Goal: Task Accomplishment & Management: Complete application form

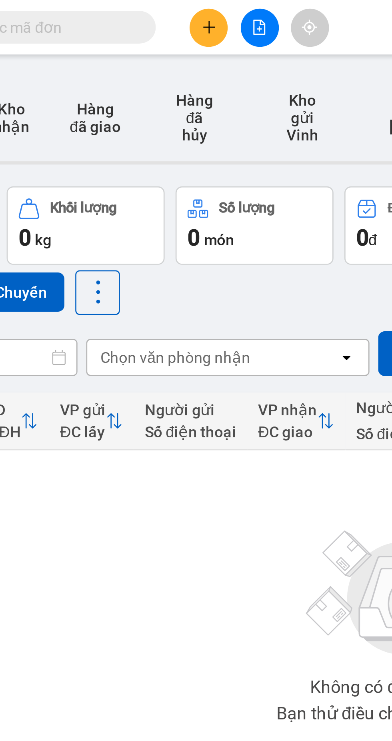
click at [115, 8] on input "text" at bounding box center [91, 10] width 94 height 9
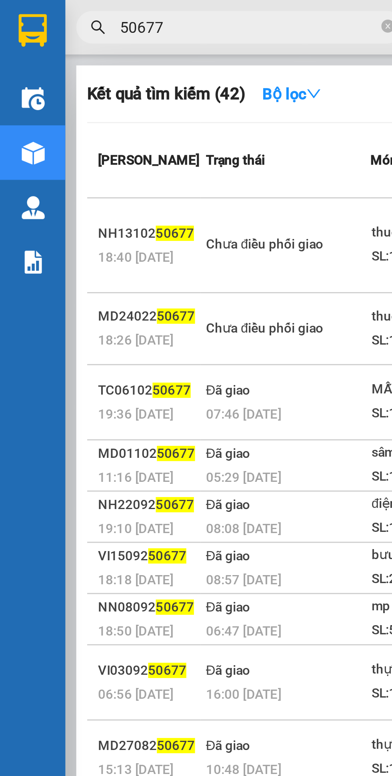
type input "50677"
click at [99, 103] on td "Chưa điều phối giao" at bounding box center [105, 90] width 62 height 35
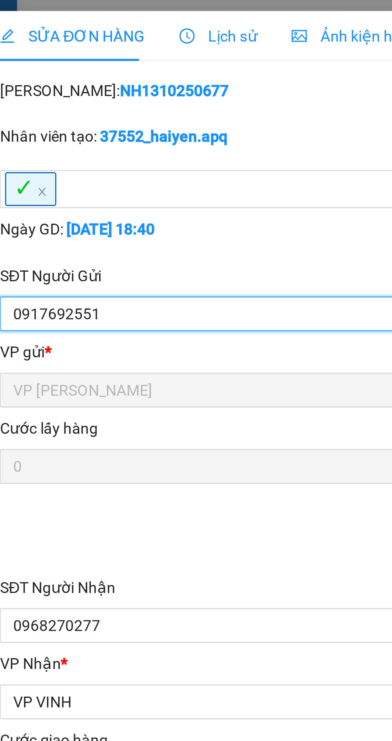
type input "0917692551"
type input "techcombank 19036507177013 tran van [PERSON_NAME]"
type input "0968270277"
type input "c nhung"
checkbox input "true"
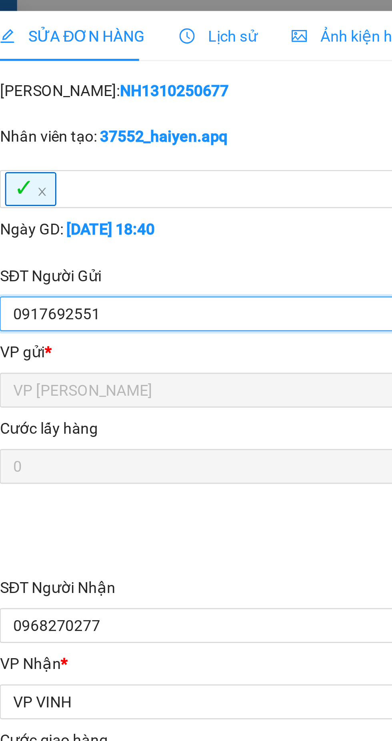
type input "vp ben xe bac vinh"
checkbox input "true"
type input "0"
type input "30.000"
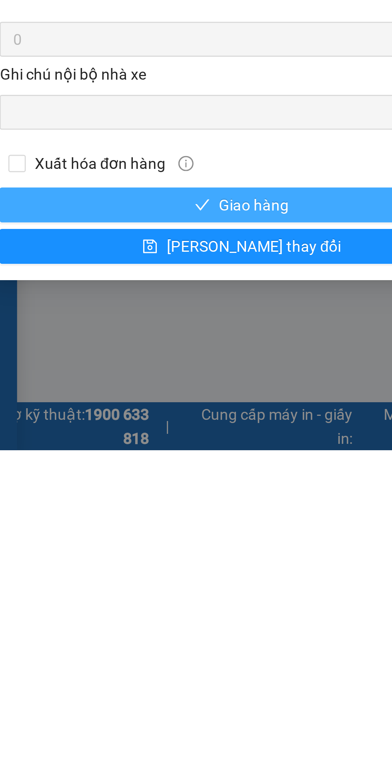
click at [111, 686] on span "Giao hàng" at bounding box center [111, 686] width 26 height 9
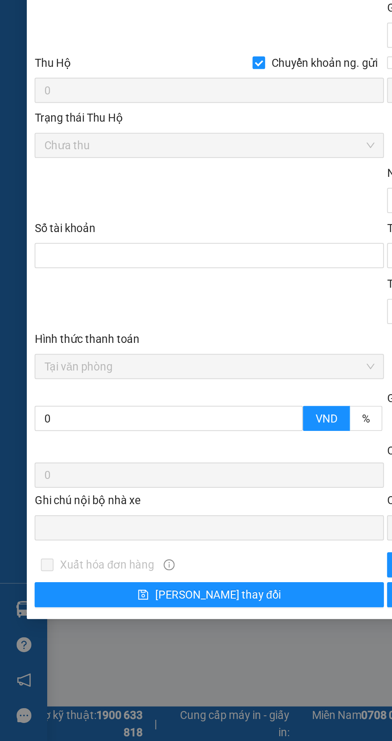
scroll to position [21, 0]
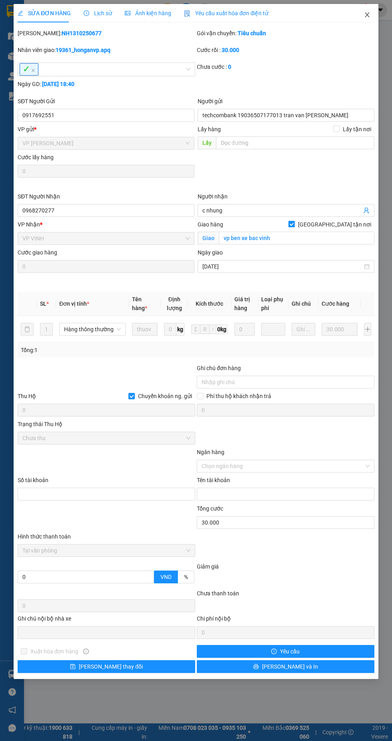
click at [365, 15] on icon "close" at bounding box center [367, 15] width 6 height 6
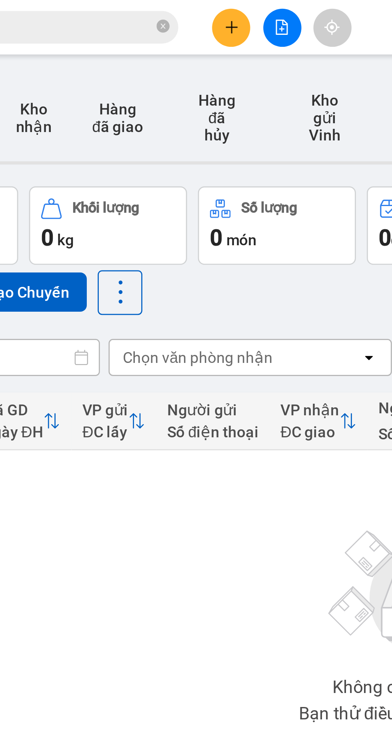
click at [142, 9] on icon "close-circle" at bounding box center [142, 9] width 5 height 5
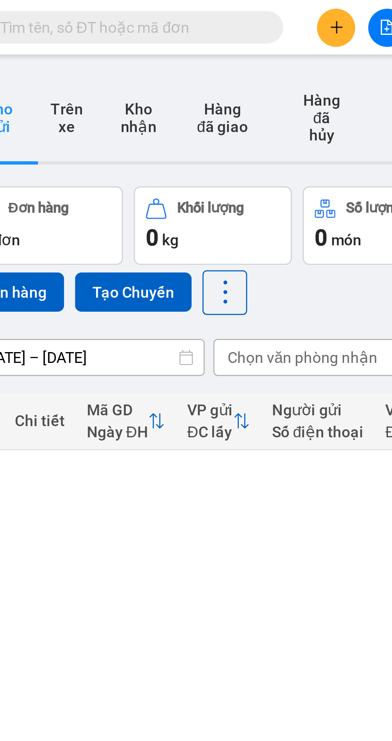
click at [167, 9] on icon "plus" at bounding box center [167, 10] width 0 height 4
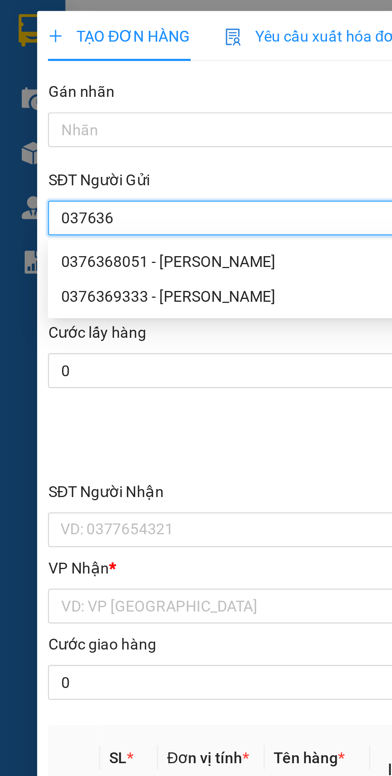
click at [93, 97] on div "0376368051 - [PERSON_NAME]" at bounding box center [105, 96] width 167 height 9
type input "0376368051"
type input "[PERSON_NAME]"
checkbox input "true"
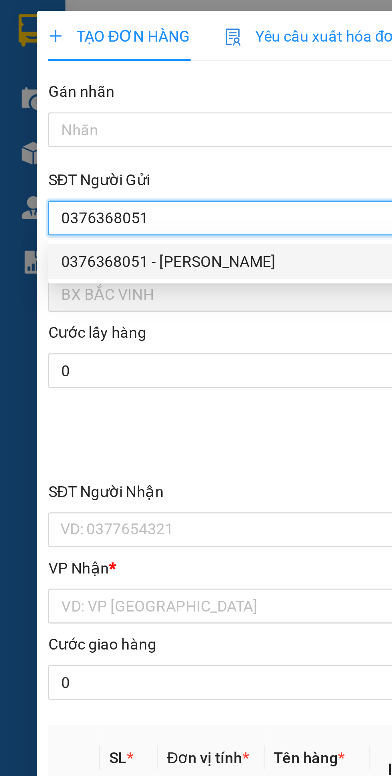
type input "5555898386"
type input "[PERSON_NAME]"
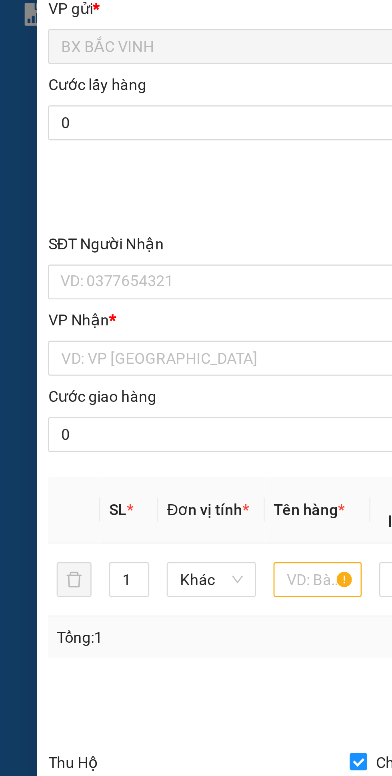
type input "0376368051"
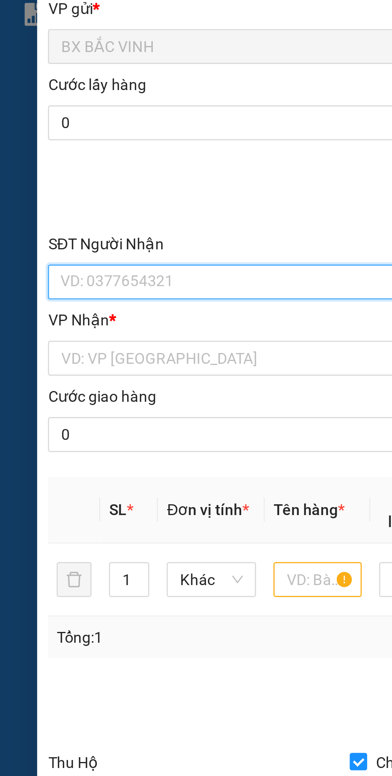
click at [72, 192] on input "SĐT Người Nhận" at bounding box center [106, 194] width 177 height 13
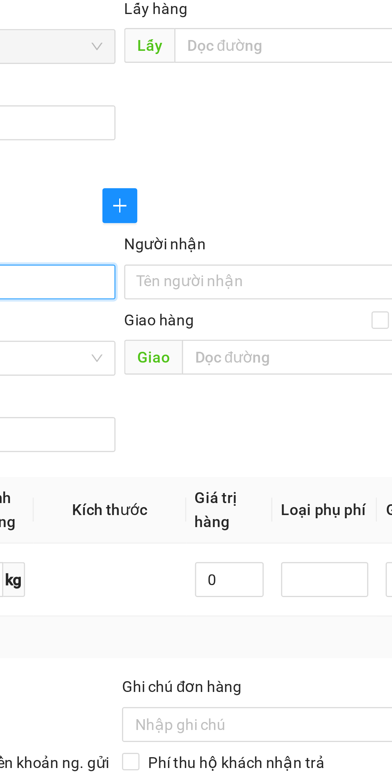
type input "0983882211"
click at [230, 192] on input "Người nhận" at bounding box center [282, 194] width 159 height 9
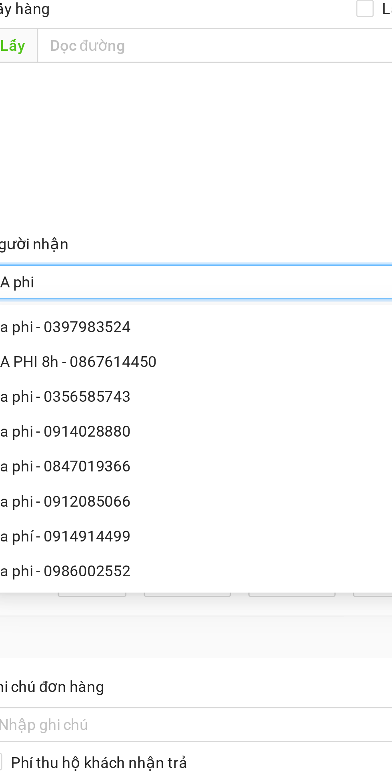
type input "A phi"
click at [297, 148] on form "SĐT Người Gửi 0376368051 Người gửi [PERSON_NAME] VP gửi * BX BẮC VINH Lấy hàng …" at bounding box center [196, 160] width 357 height 199
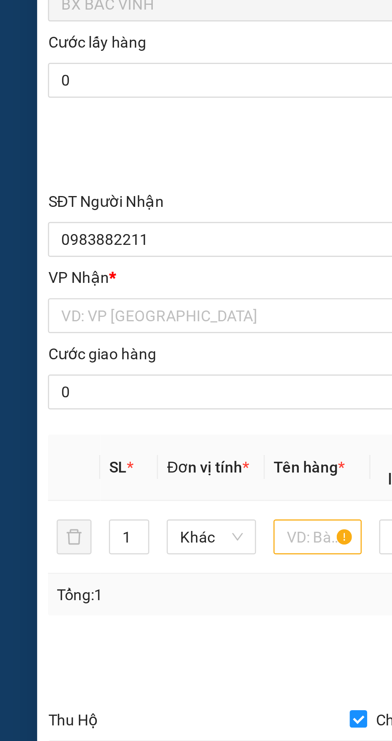
click at [80, 221] on input "search" at bounding box center [103, 223] width 162 height 12
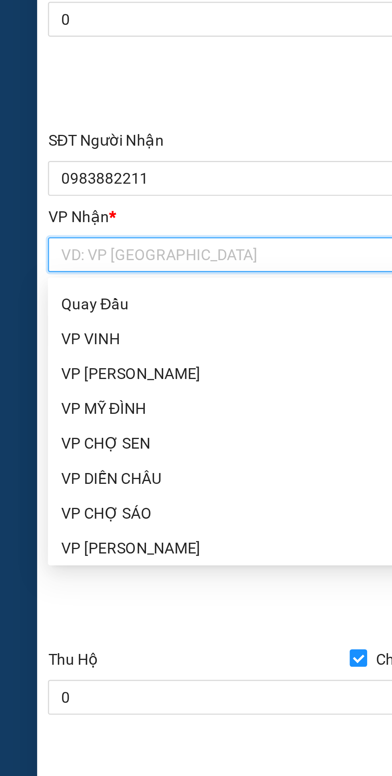
scroll to position [127, 0]
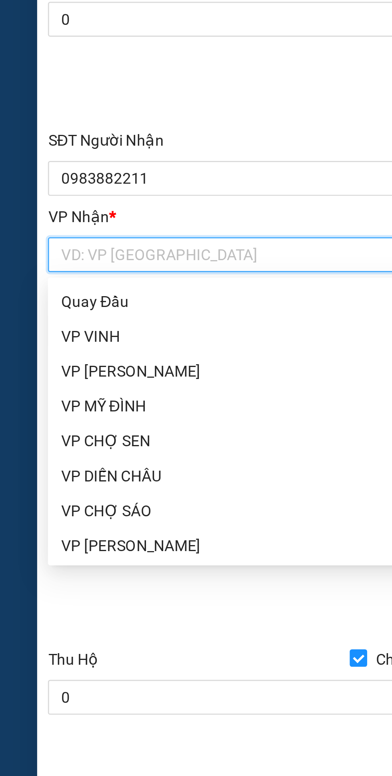
click at [44, 265] on div "VP [PERSON_NAME]" at bounding box center [105, 265] width 167 height 9
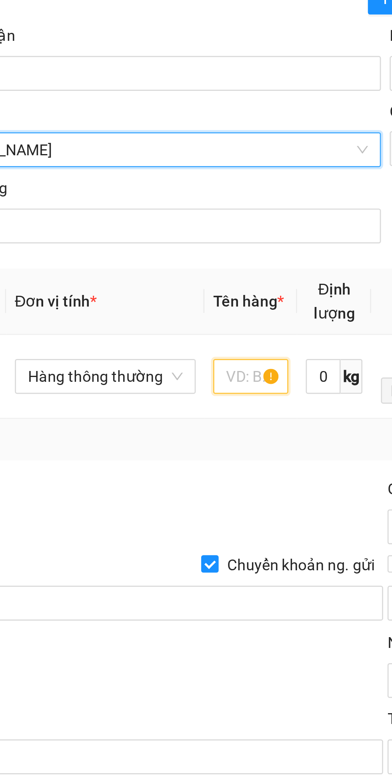
click at [148, 307] on input "text" at bounding box center [147, 305] width 28 height 13
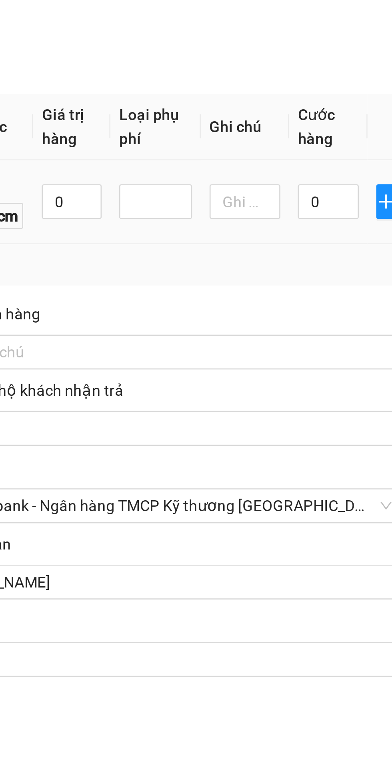
scroll to position [0, 0]
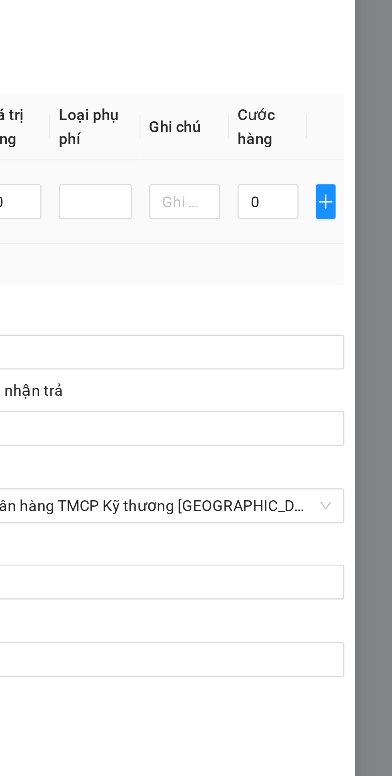
type input "[PERSON_NAME](chết nhà xe ko chịu trách nhiệm)"
click at [345, 307] on input "0" at bounding box center [346, 305] width 22 height 13
type input "1"
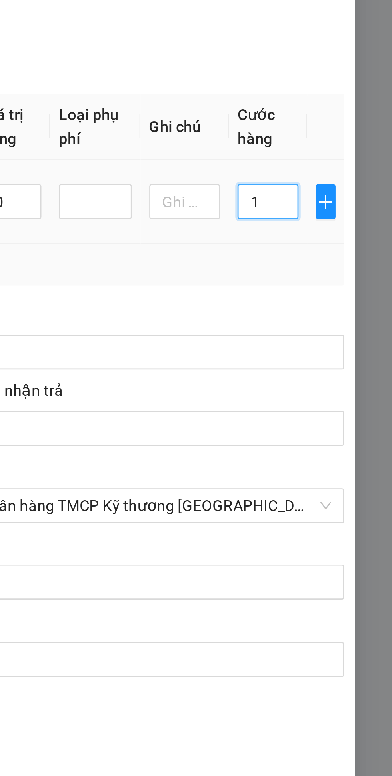
type input "15"
type input "150"
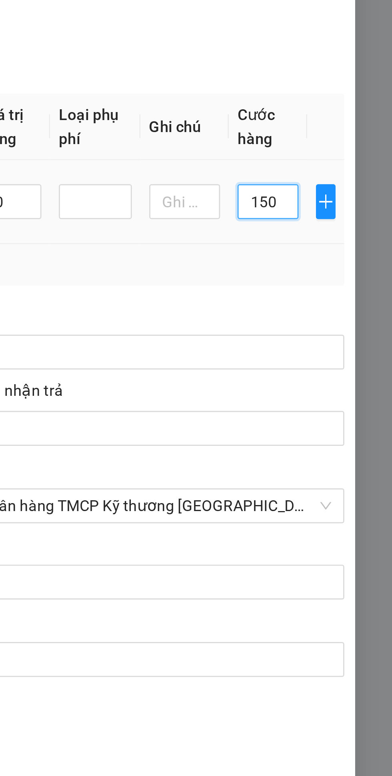
type input "150"
click at [341, 337] on div "Transit Pickup Surcharge Ids Transit Deliver Surcharge Ids Transit Deliver Surc…" at bounding box center [196, 327] width 357 height 596
type input "150.000"
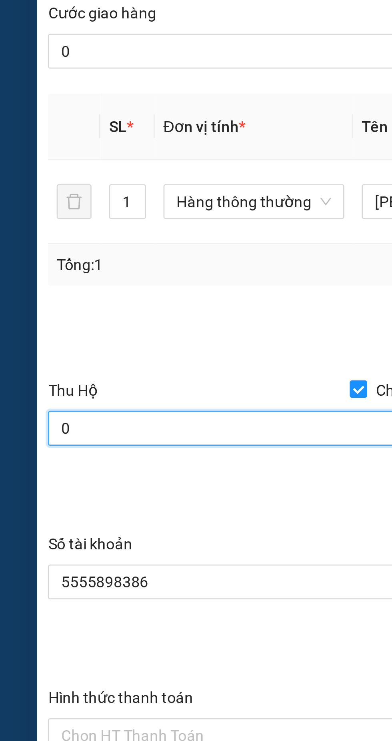
click at [61, 387] on input "0" at bounding box center [107, 389] width 178 height 13
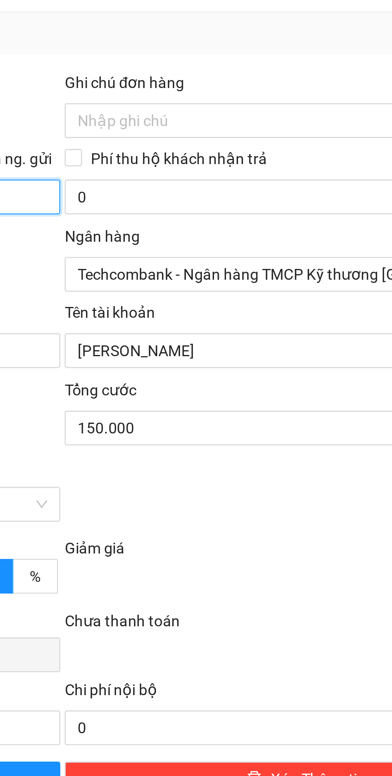
type input "5.500.000"
click at [201, 375] on input "Phí thu hộ khách nhận trả" at bounding box center [200, 374] width 6 height 6
checkbox input "true"
type input "30.000"
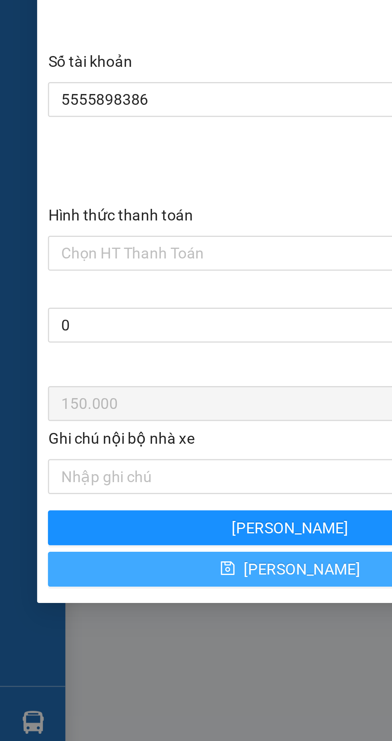
click at [82, 620] on button "[PERSON_NAME]" at bounding box center [107, 618] width 178 height 13
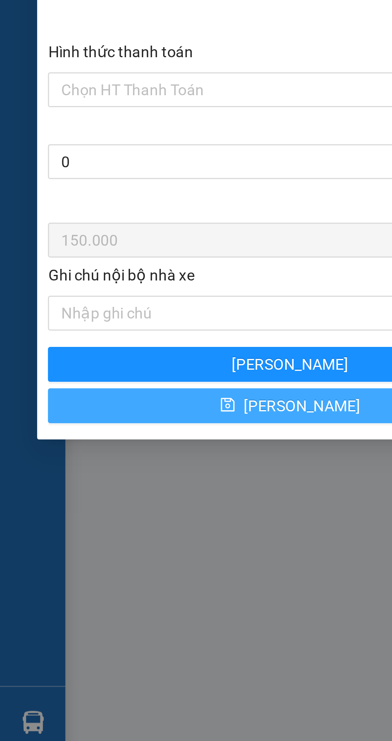
type input "0"
checkbox input "false"
type input "0"
checkbox input "false"
type input "0"
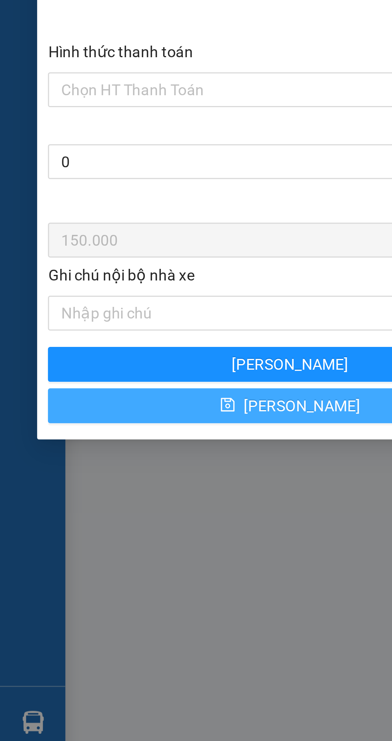
type input "0"
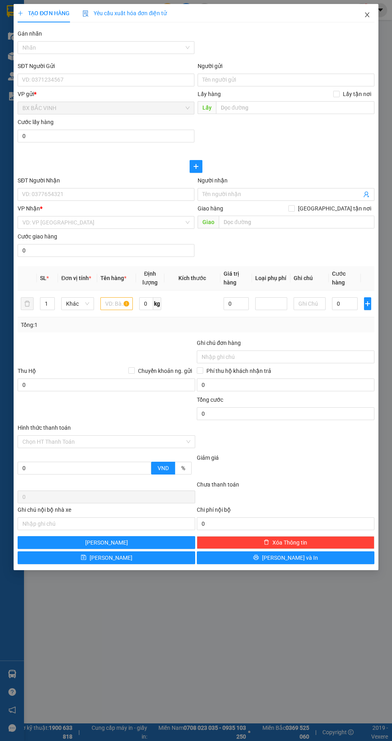
click at [365, 18] on icon "close" at bounding box center [367, 15] width 6 height 6
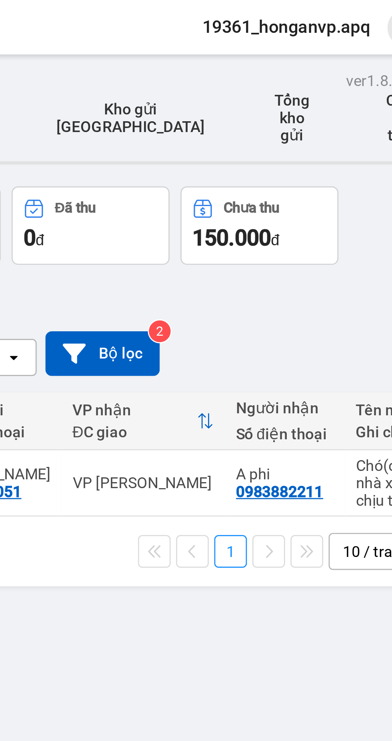
click at [344, 168] on div "Chó(chết nhà xe ko chịu trác ..." at bounding box center [358, 177] width 28 height 19
checkbox input "true"
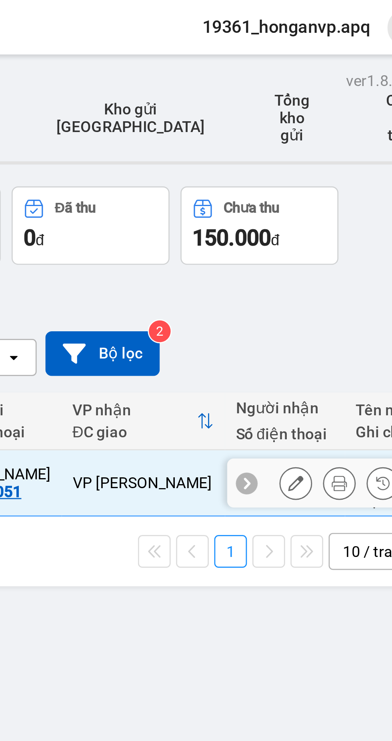
click at [338, 174] on icon at bounding box center [338, 177] width 6 height 6
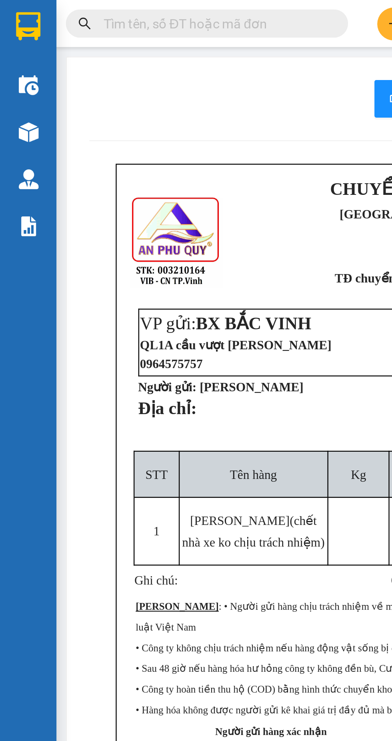
click at [14, 12] on img at bounding box center [12, 11] width 10 height 12
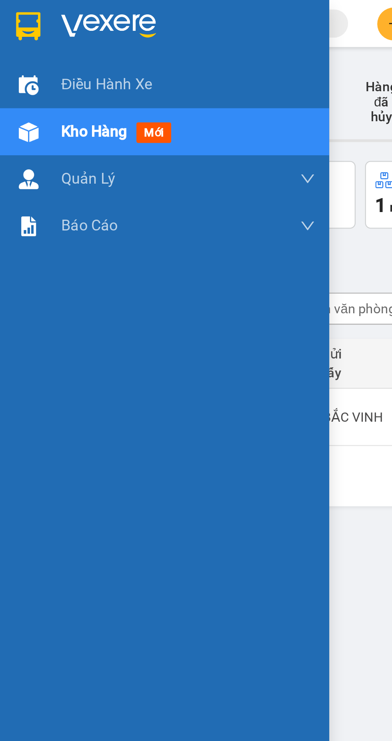
click at [156, 181] on td "BX BẮC VINH" at bounding box center [155, 177] width 60 height 24
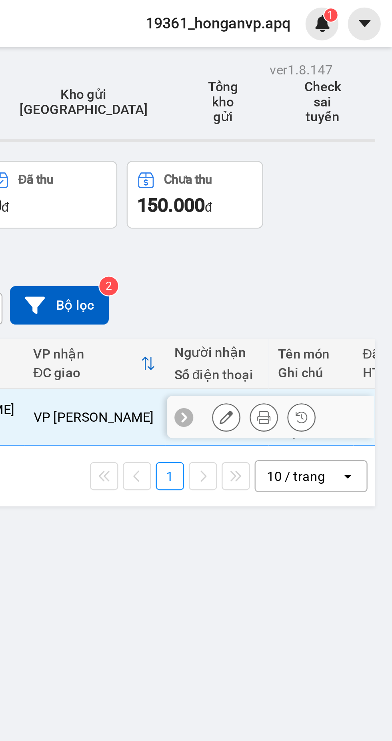
click at [344, 237] on div "ver 1.8.147 Kho gửi Trên xe Kho nhận Hàng đã giao Hàng đã hủy Kho gửi Vinh Kho …" at bounding box center [208, 394] width 360 height 741
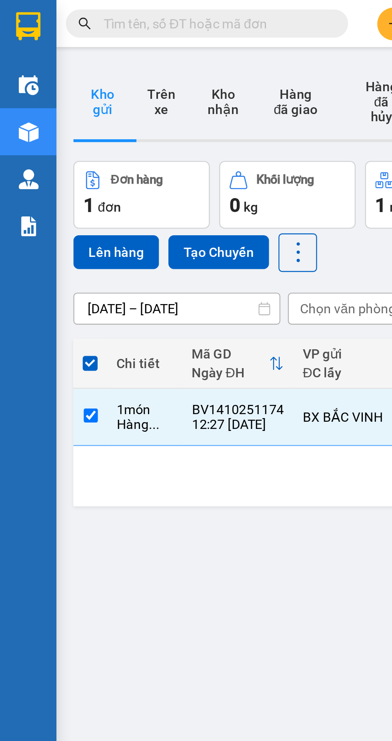
click at [38, 151] on span at bounding box center [38, 154] width 6 height 6
click at [38, 150] on input "checkbox" at bounding box center [38, 150] width 0 height 0
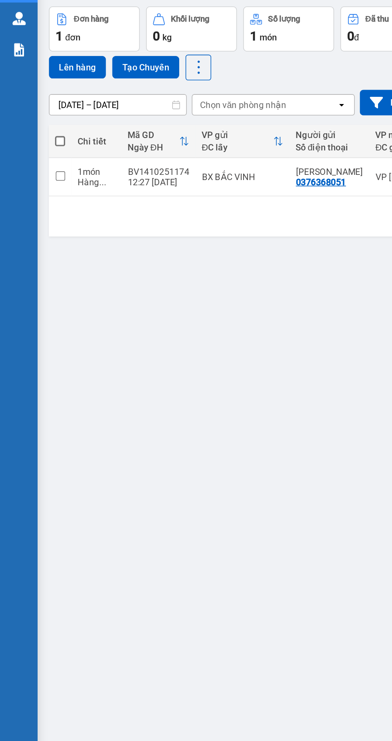
click at [38, 151] on span at bounding box center [38, 154] width 6 height 6
click at [38, 150] on input "checkbox" at bounding box center [38, 150] width 0 height 0
checkbox input "true"
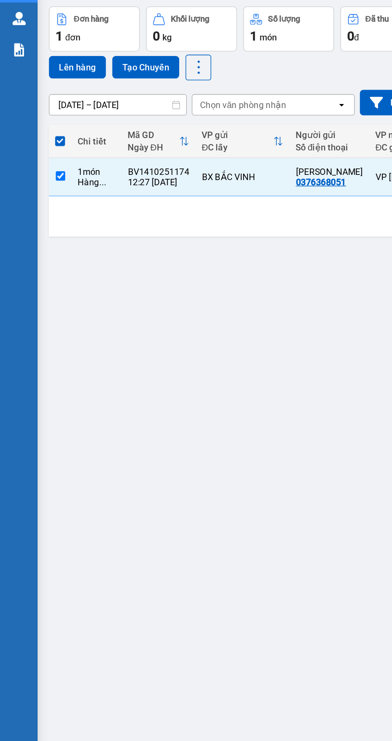
click at [50, 101] on button "Lên hàng" at bounding box center [49, 107] width 36 height 14
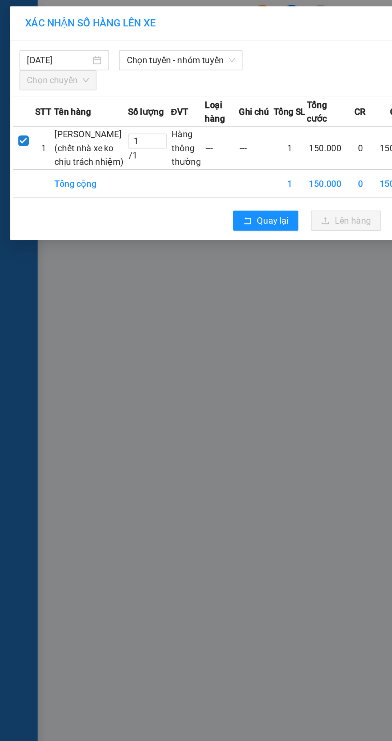
click at [111, 38] on span "Chọn tuyến - nhóm tuyến" at bounding box center [115, 38] width 69 height 12
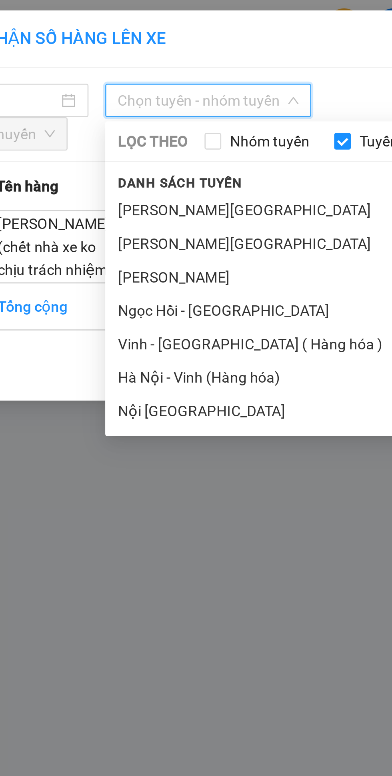
click at [131, 133] on li "Vinh - [GEOGRAPHIC_DATA] ( Hàng hóa )" at bounding box center [168, 131] width 184 height 13
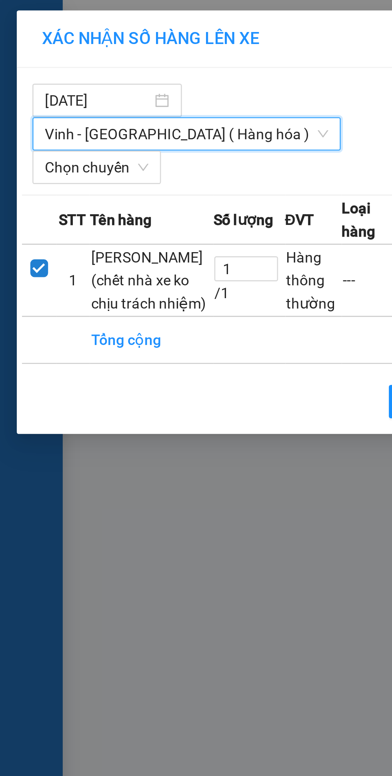
click at [48, 58] on span "Chọn chuyến" at bounding box center [37, 64] width 40 height 12
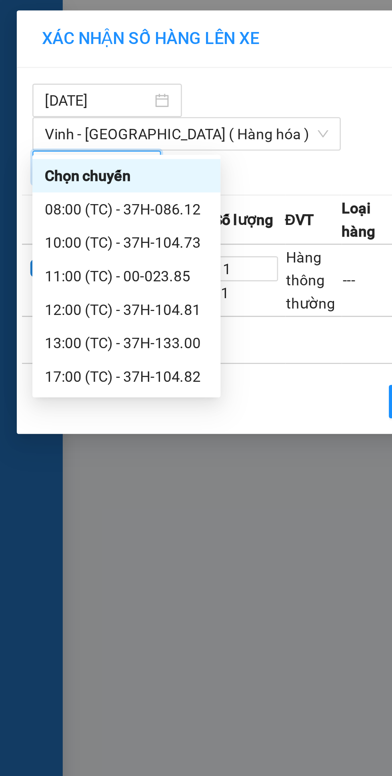
click at [61, 133] on div "13:00 (TC) - 37H-133.00" at bounding box center [48, 131] width 62 height 9
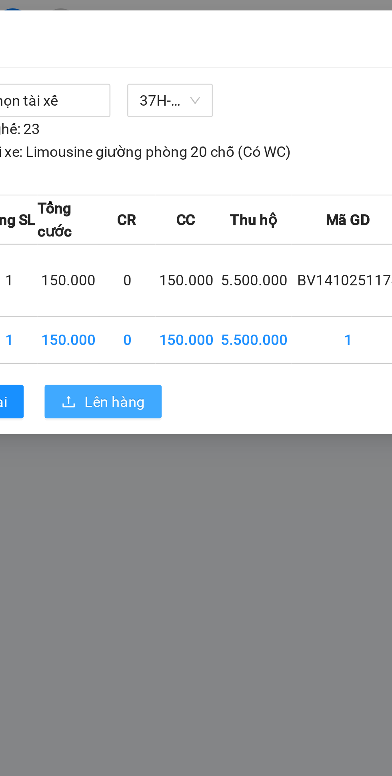
click at [228, 153] on span "Lên hàng" at bounding box center [225, 153] width 23 height 9
